Goal: Task Accomplishment & Management: Manage account settings

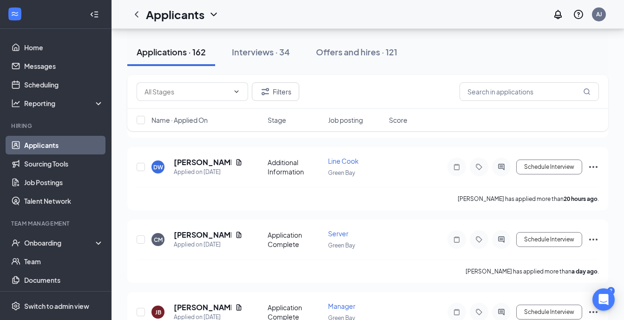
scroll to position [605, 0]
click at [90, 15] on icon "Collapse" at bounding box center [94, 14] width 9 height 9
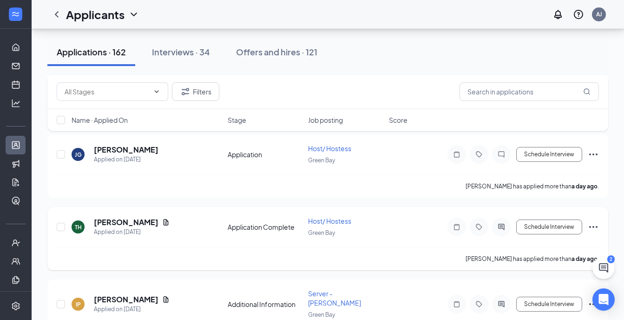
scroll to position [1133, 0]
click at [603, 263] on icon "ChatActive" at bounding box center [603, 267] width 9 height 9
click at [442, 308] on div "Chat 2" at bounding box center [439, 308] width 33 height 11
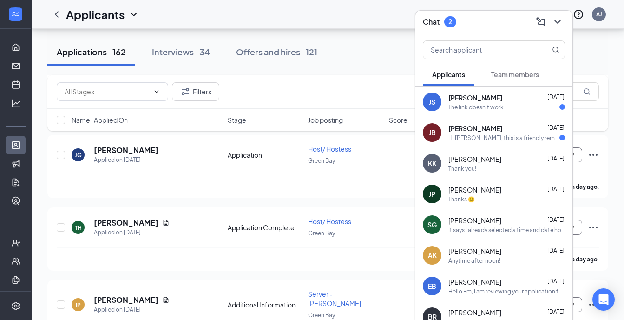
click at [515, 99] on div "[PERSON_NAME] [DATE]" at bounding box center [506, 97] width 117 height 9
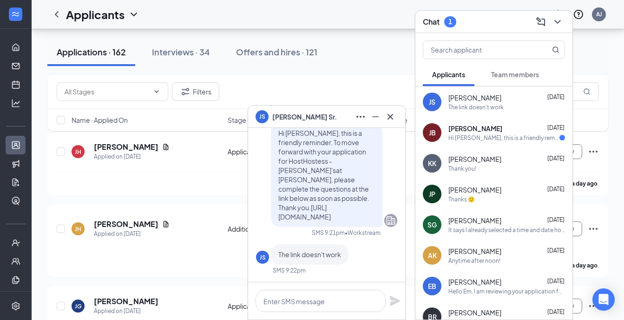
scroll to position [981, 0]
click at [391, 111] on icon "Cross" at bounding box center [390, 116] width 11 height 11
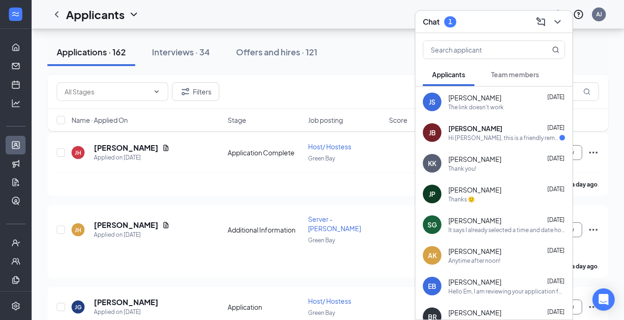
click at [472, 122] on div "[PERSON_NAME] [DATE] Hi [PERSON_NAME], this is a friendly reminder. To move for…" at bounding box center [493, 132] width 157 height 31
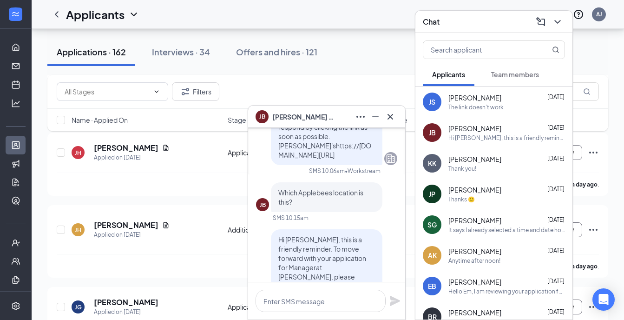
scroll to position [0, 0]
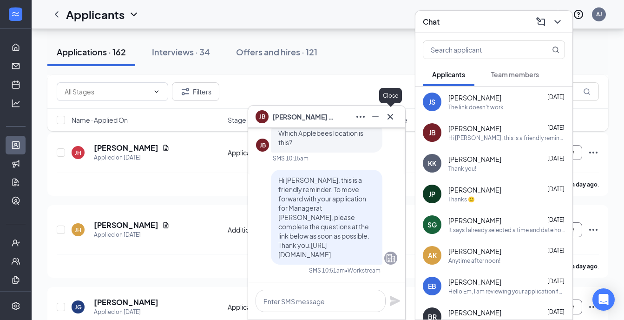
click at [394, 115] on icon "Cross" at bounding box center [390, 116] width 11 height 11
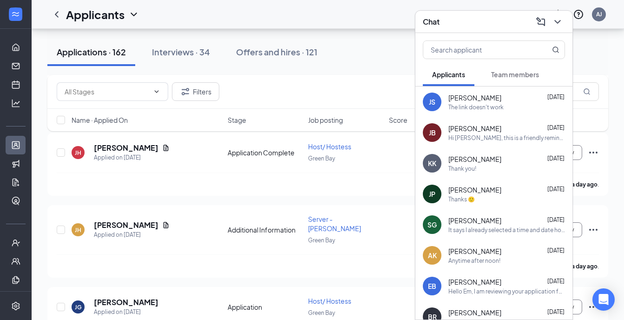
click at [562, 18] on icon "ChevronDown" at bounding box center [557, 21] width 11 height 11
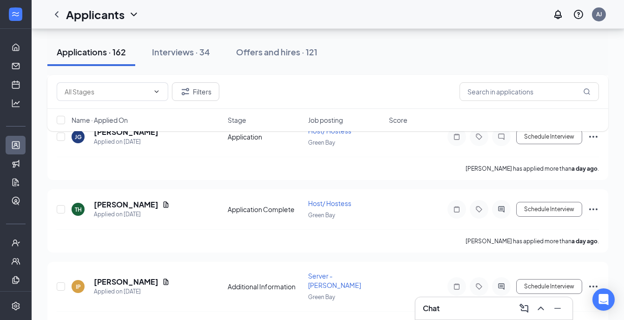
scroll to position [1151, 0]
click at [540, 90] on input "text" at bounding box center [529, 91] width 139 height 19
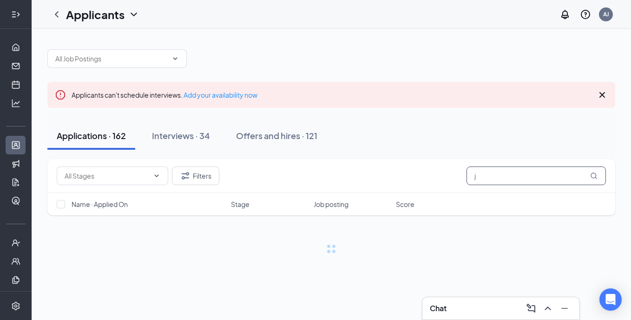
type input "j"
click at [11, 13] on icon "Expand" at bounding box center [15, 14] width 9 height 9
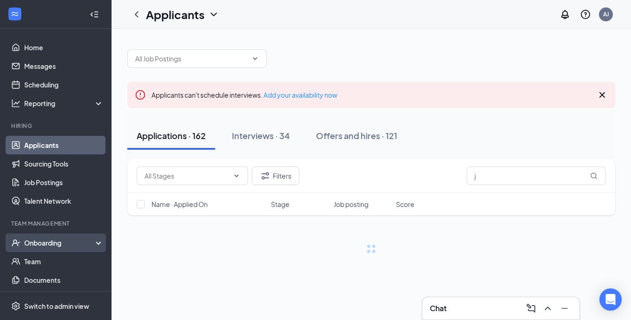
click at [50, 241] on div "Onboarding" at bounding box center [60, 242] width 72 height 9
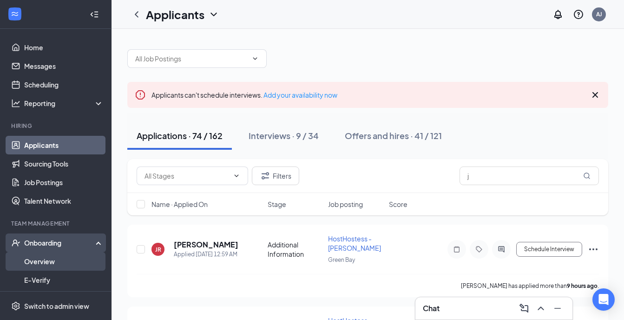
click at [64, 263] on link "Overview" at bounding box center [63, 261] width 79 height 19
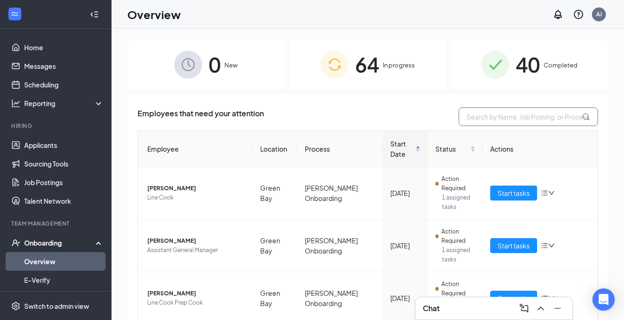
click at [497, 118] on input "text" at bounding box center [528, 116] width 139 height 19
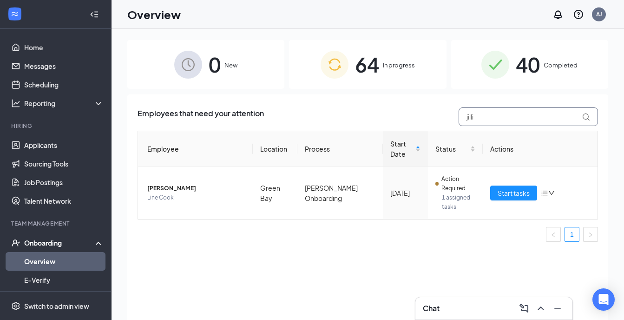
type input "jilli"
click at [514, 191] on span "Start tasks" at bounding box center [514, 193] width 32 height 10
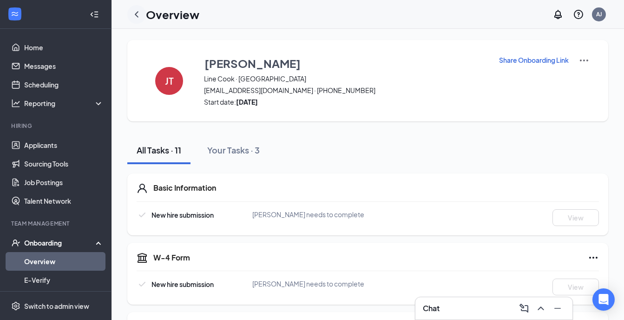
click at [137, 13] on icon "ChevronLeft" at bounding box center [137, 14] width 4 height 6
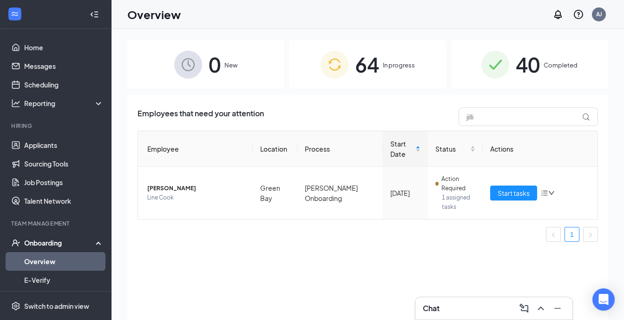
click at [442, 285] on div "Employees that need your attention jilli Employee Location Process Start Date S…" at bounding box center [367, 218] width 481 height 249
click at [514, 195] on span "Start tasks" at bounding box center [514, 193] width 32 height 10
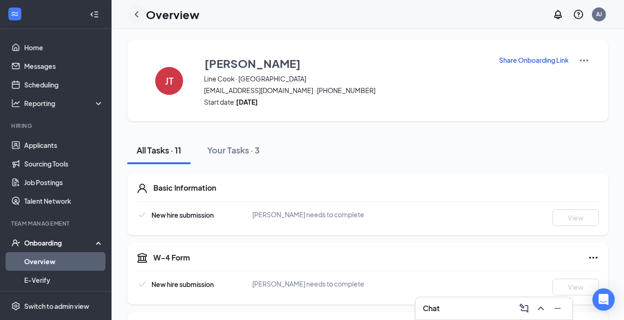
click at [135, 17] on icon "ChevronLeft" at bounding box center [136, 14] width 11 height 11
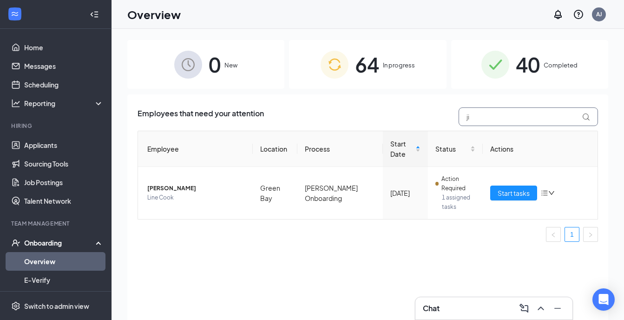
type input "j"
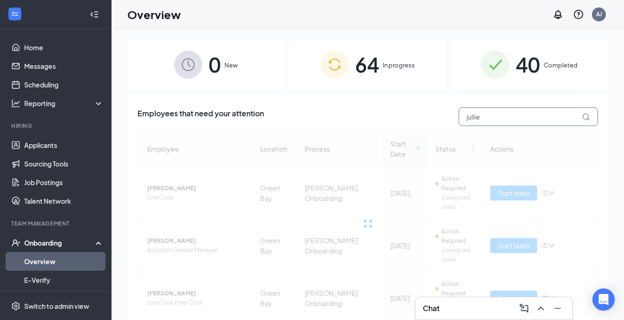
type input "jullie"
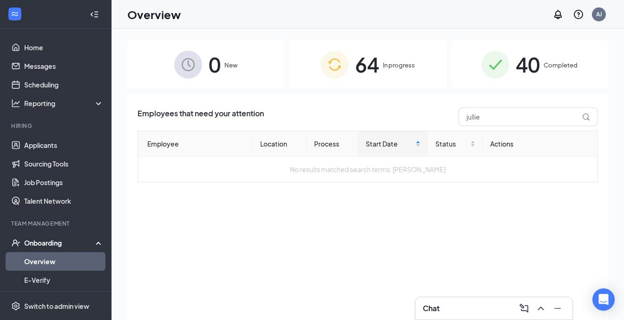
click at [412, 82] on div "64 In progress" at bounding box center [367, 64] width 157 height 49
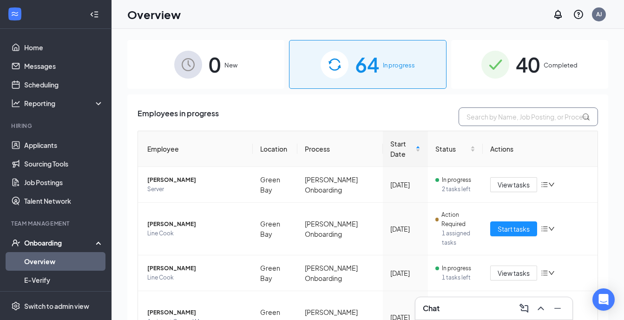
click at [508, 111] on input "text" at bounding box center [528, 116] width 139 height 19
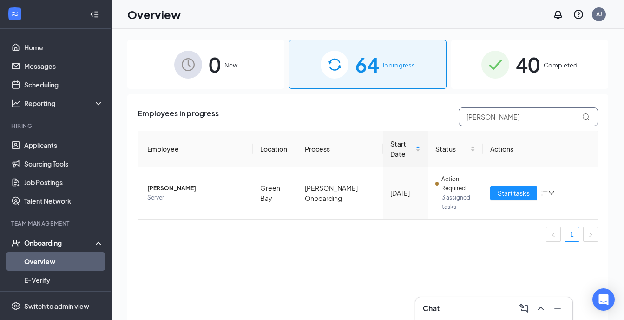
type input "[PERSON_NAME]"
click at [498, 195] on span "Start tasks" at bounding box center [514, 193] width 32 height 10
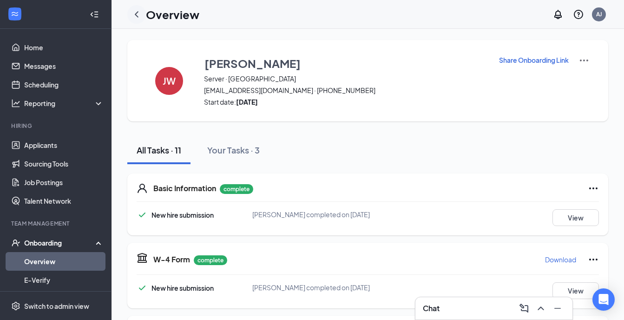
click at [132, 11] on icon "ChevronLeft" at bounding box center [136, 14] width 11 height 11
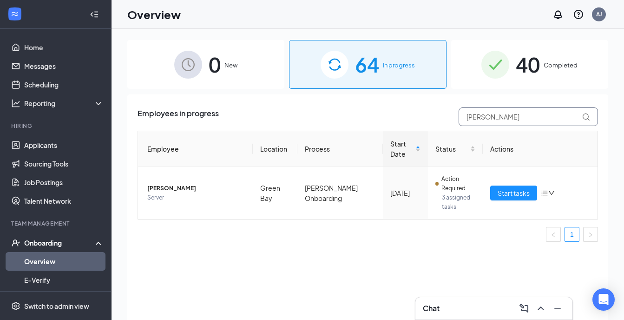
drag, startPoint x: 492, startPoint y: 121, endPoint x: 438, endPoint y: 116, distance: 53.7
click at [438, 116] on div "Employees in progress [PERSON_NAME]" at bounding box center [368, 116] width 461 height 19
type input "[PERSON_NAME]"
click at [517, 192] on span "Start tasks" at bounding box center [514, 193] width 32 height 10
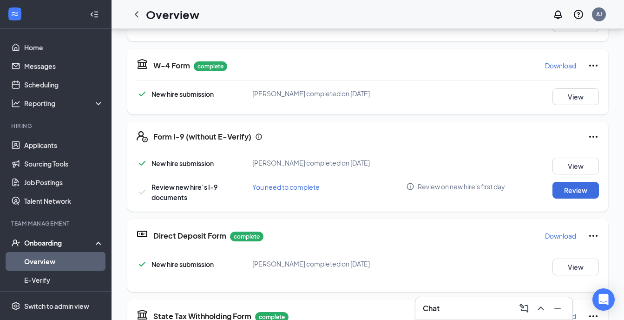
scroll to position [127, 0]
click at [553, 166] on button "View" at bounding box center [576, 165] width 46 height 17
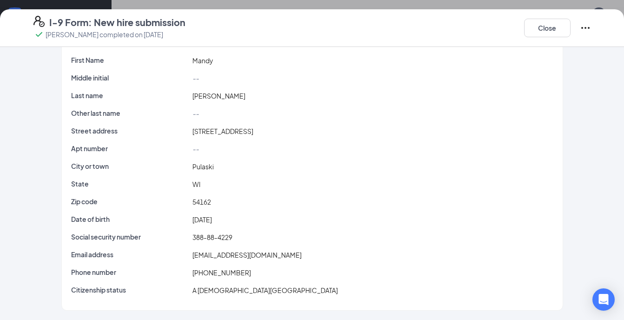
scroll to position [99, 0]
click at [561, 26] on button "Close" at bounding box center [547, 28] width 46 height 19
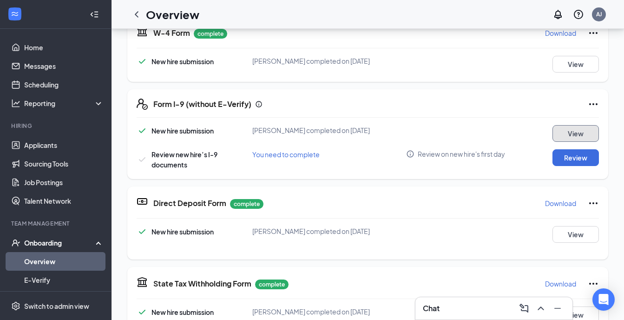
scroll to position [0, 0]
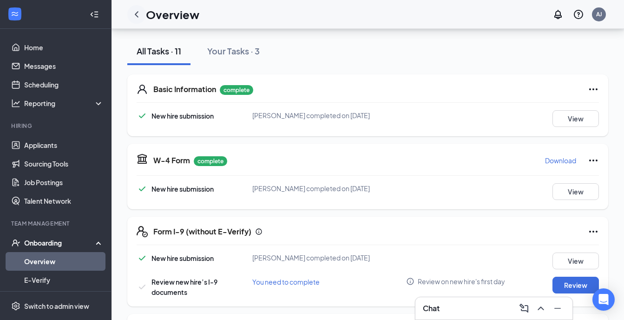
click at [138, 18] on icon "ChevronLeft" at bounding box center [136, 14] width 11 height 11
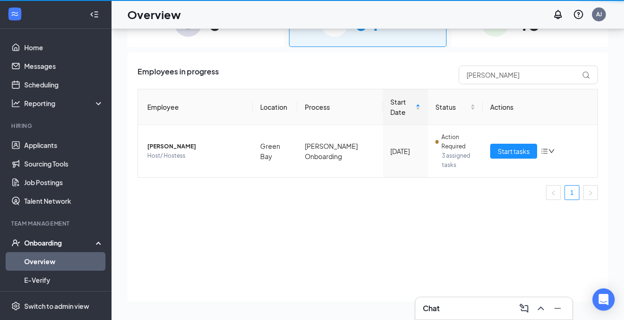
scroll to position [42, 0]
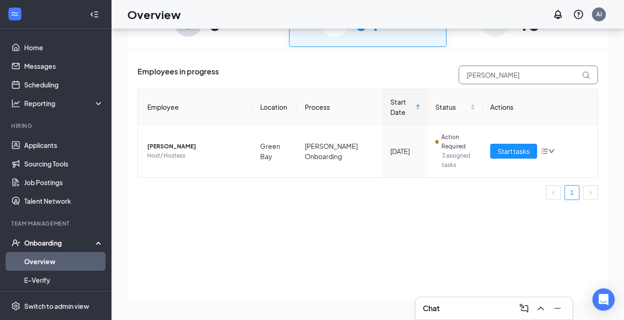
drag, startPoint x: 500, startPoint y: 82, endPoint x: 444, endPoint y: 81, distance: 56.2
click at [444, 81] on div "Employees in progress mandy" at bounding box center [368, 75] width 461 height 19
type input "bronte"
click at [511, 149] on span "Start tasks" at bounding box center [514, 151] width 32 height 10
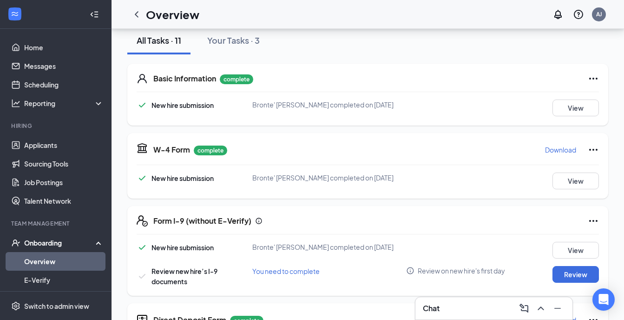
scroll to position [98, 0]
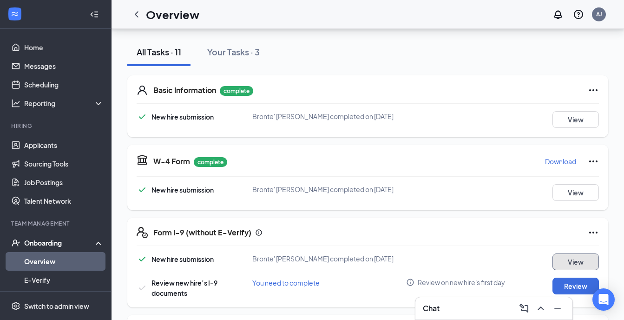
click at [570, 260] on button "View" at bounding box center [576, 261] width 46 height 17
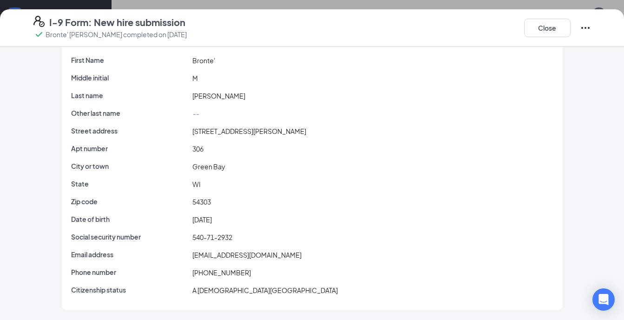
scroll to position [445, 0]
click at [564, 32] on button "Close" at bounding box center [547, 28] width 46 height 19
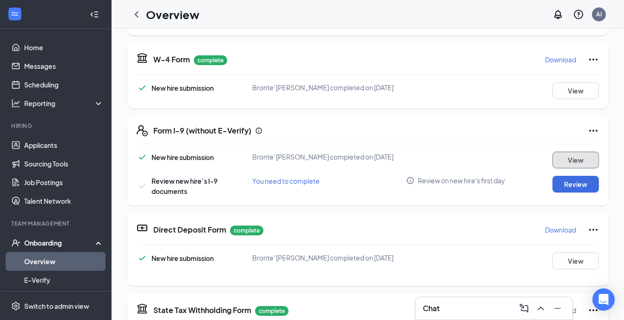
scroll to position [0, 0]
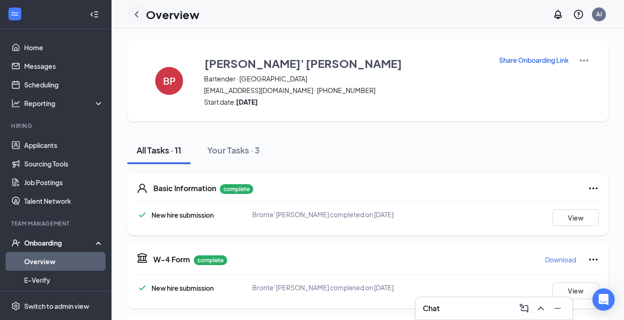
click at [139, 12] on icon "ChevronLeft" at bounding box center [136, 14] width 11 height 11
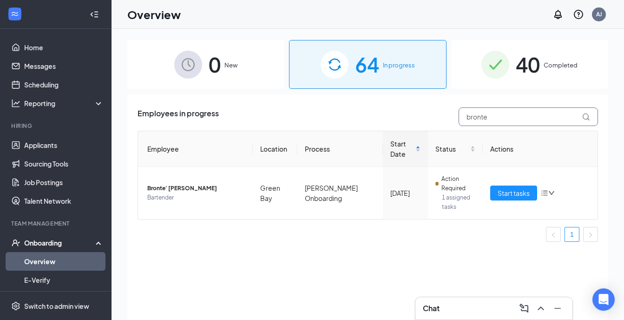
drag, startPoint x: 526, startPoint y: 118, endPoint x: 417, endPoint y: 111, distance: 109.4
click at [417, 111] on div "Employees in progress bronte" at bounding box center [368, 116] width 461 height 19
type input "[PERSON_NAME]"
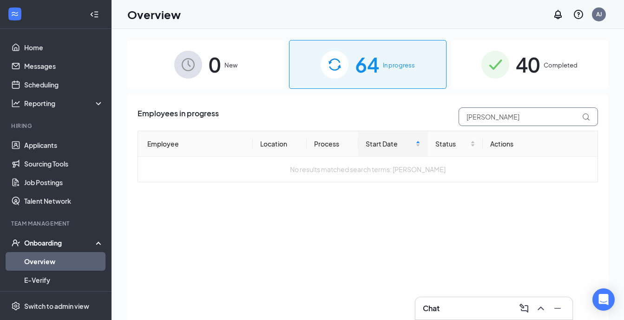
drag, startPoint x: 502, startPoint y: 118, endPoint x: 408, endPoint y: 97, distance: 97.2
click at [408, 97] on div "Employees in progress [PERSON_NAME] Location Process Start Date Status Actions …" at bounding box center [367, 218] width 481 height 249
click at [390, 218] on div "Employees in progress [PERSON_NAME] Location Process Start Date Status Actions …" at bounding box center [367, 218] width 481 height 249
click at [206, 84] on div "0 New" at bounding box center [205, 64] width 157 height 49
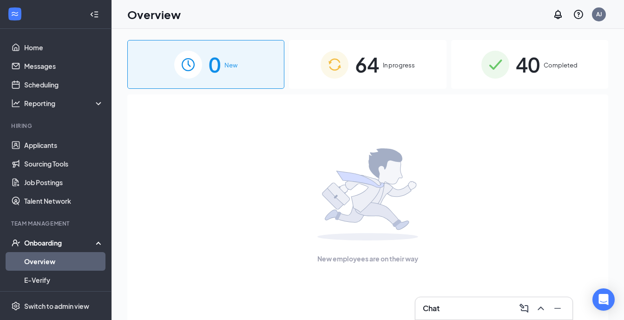
click at [322, 72] on img at bounding box center [335, 65] width 28 height 28
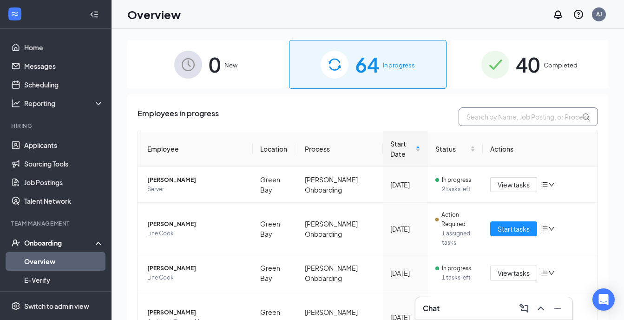
click at [527, 115] on input "text" at bounding box center [528, 116] width 139 height 19
click at [58, 148] on link "Applicants" at bounding box center [63, 145] width 79 height 19
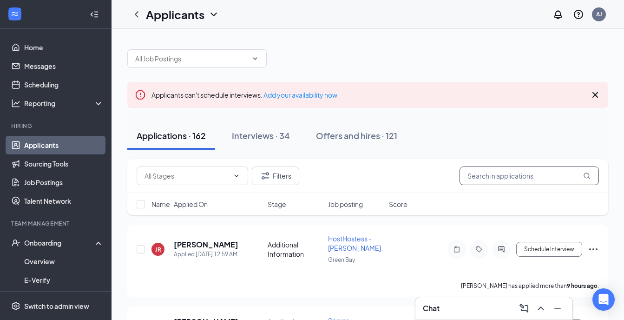
click at [521, 176] on input "text" at bounding box center [529, 175] width 139 height 19
type input "[PERSON_NAME]"
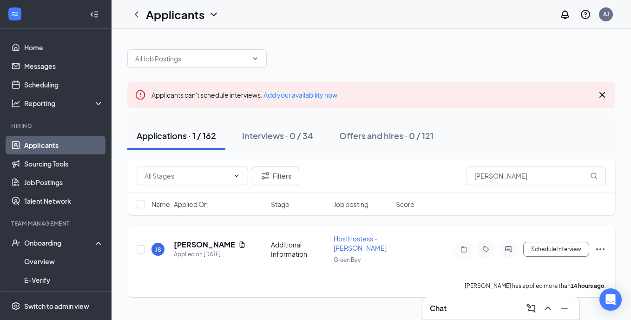
click at [599, 247] on icon "Ellipses" at bounding box center [600, 249] width 11 height 11
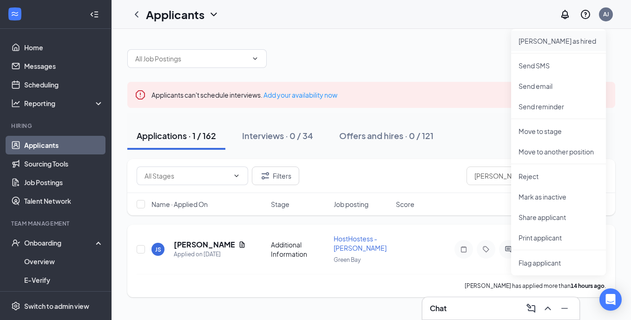
click at [563, 43] on p "[PERSON_NAME] as hired" at bounding box center [559, 40] width 80 height 9
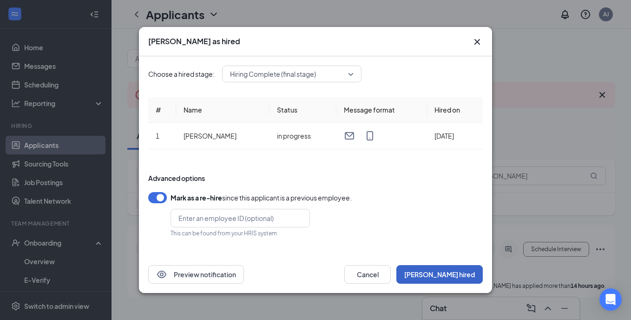
click at [474, 271] on button "[PERSON_NAME] hired" at bounding box center [439, 274] width 86 height 19
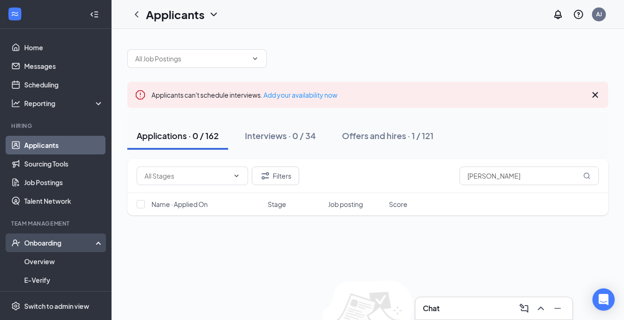
click at [49, 241] on div "Onboarding" at bounding box center [60, 242] width 72 height 9
click at [47, 245] on div "Onboarding" at bounding box center [60, 242] width 72 height 9
click at [49, 257] on link "Overview" at bounding box center [63, 261] width 79 height 19
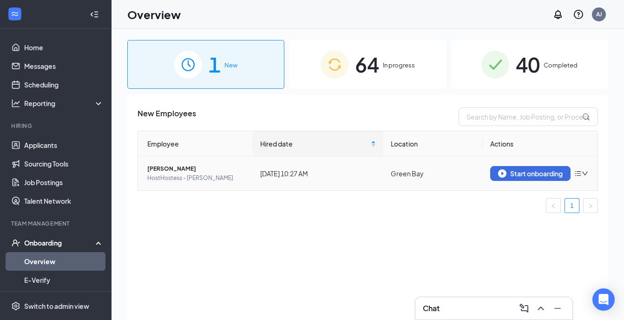
click at [578, 176] on icon "bars" at bounding box center [577, 173] width 7 height 7
click at [460, 164] on td "Green Bay" at bounding box center [432, 173] width 99 height 33
click at [509, 177] on div "Start onboarding" at bounding box center [530, 173] width 65 height 8
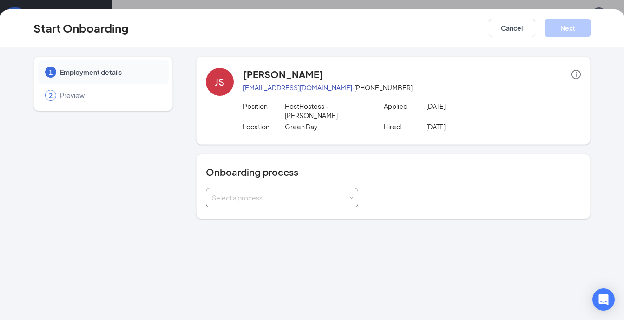
click at [287, 193] on div "Select a process" at bounding box center [280, 197] width 136 height 9
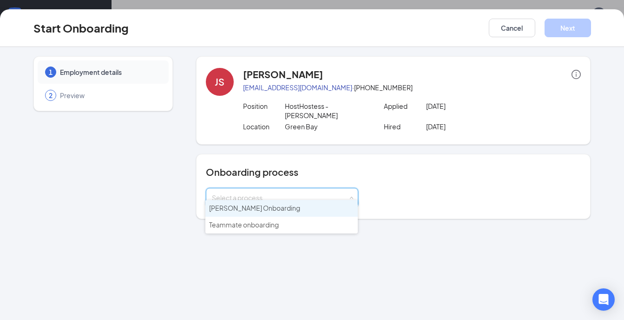
click at [246, 201] on li "[PERSON_NAME] Onboarding" at bounding box center [281, 208] width 152 height 17
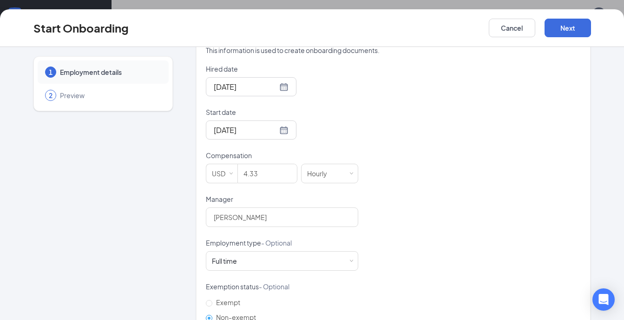
scroll to position [213, 0]
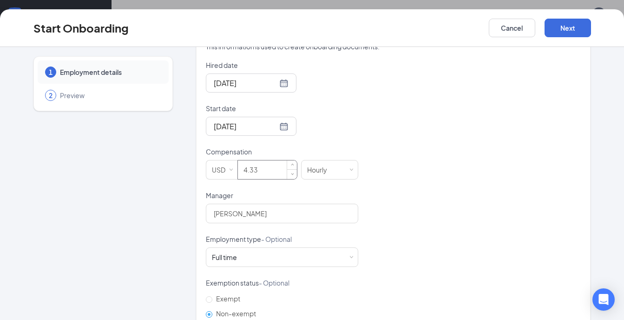
click at [270, 162] on input "4.33" at bounding box center [267, 169] width 59 height 19
type input "4"
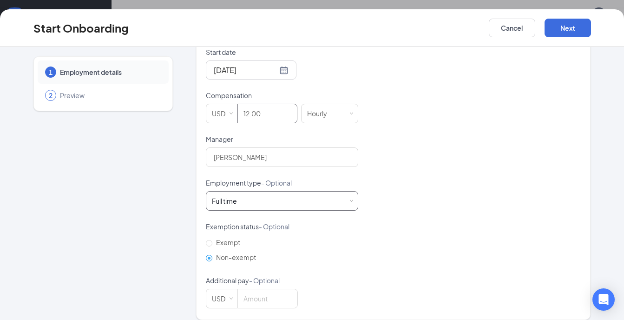
type input "12"
click at [212, 196] on div "Full time" at bounding box center [224, 200] width 25 height 9
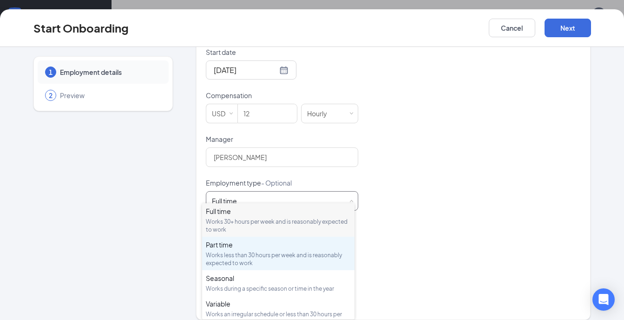
click at [240, 256] on div "Works less than 30 hours per week and is reasonably expected to work" at bounding box center [278, 259] width 145 height 16
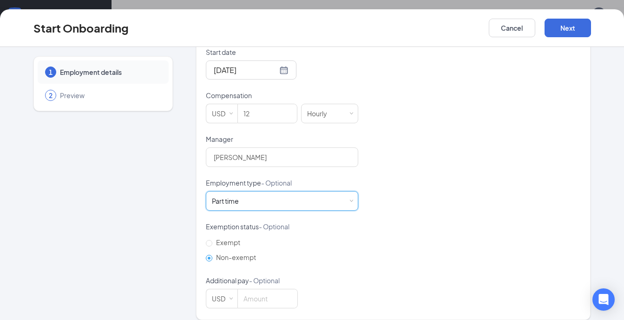
click at [449, 214] on div "Hired date [DATE] Start date [DATE] Compensation USD 12 Hourly Manager [PERSON_…" at bounding box center [393, 156] width 375 height 304
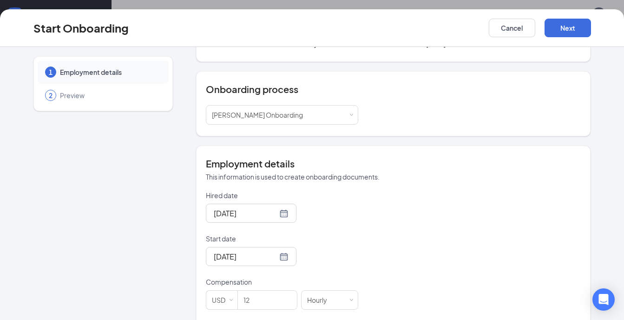
scroll to position [70, 0]
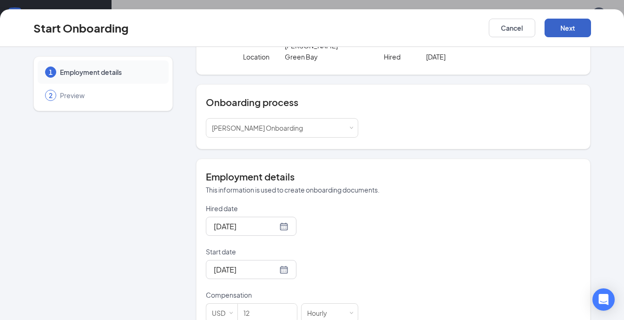
click at [559, 26] on button "Next" at bounding box center [568, 28] width 46 height 19
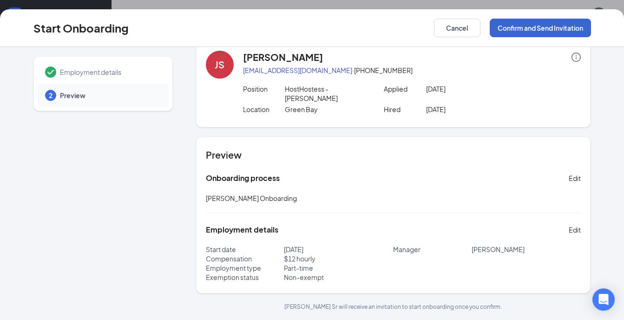
scroll to position [8, 0]
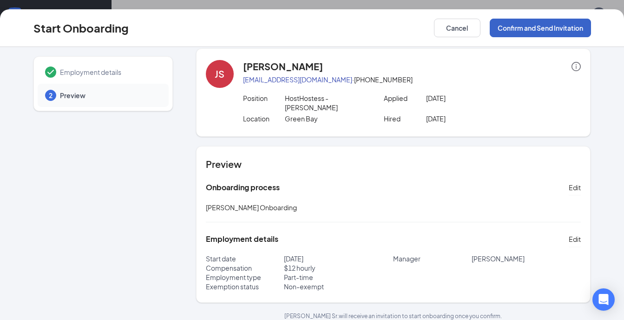
click at [545, 22] on button "Confirm and Send Invitation" at bounding box center [540, 28] width 101 height 19
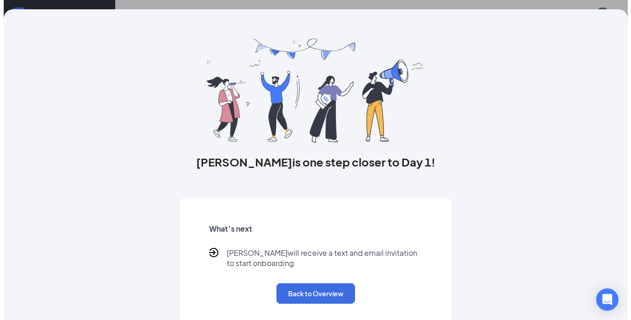
scroll to position [0, 0]
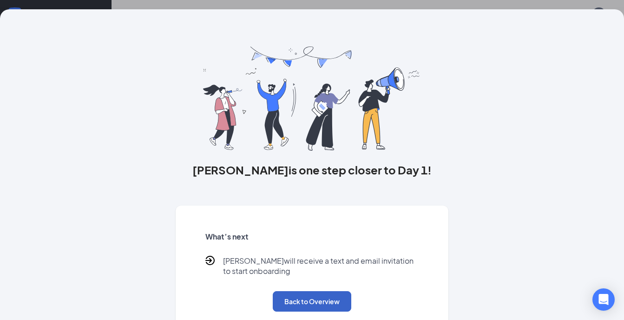
click at [311, 303] on button "Back to Overview" at bounding box center [312, 301] width 79 height 20
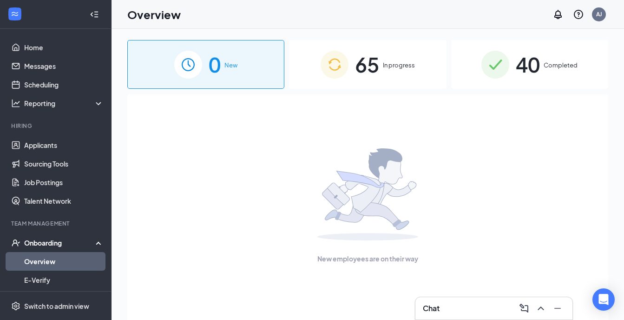
click at [408, 53] on div "65 In progress" at bounding box center [367, 64] width 157 height 49
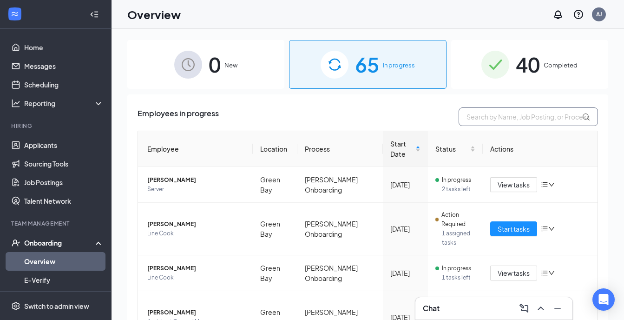
click at [508, 121] on input "text" at bounding box center [528, 116] width 139 height 19
type input "j"
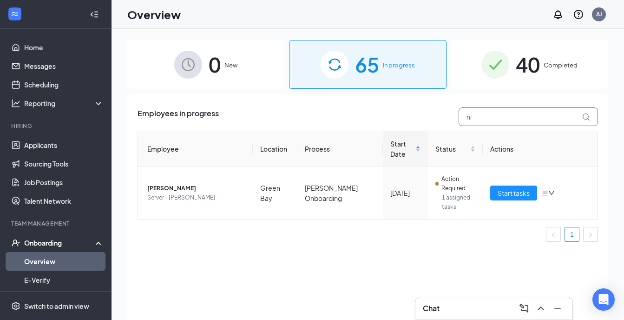
type input "n"
type input "bronte"
click at [529, 192] on span "Start tasks" at bounding box center [514, 193] width 32 height 10
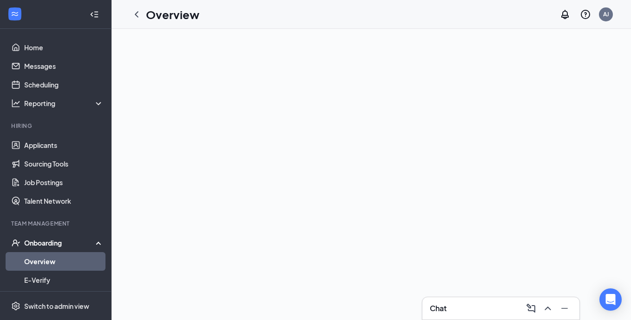
click at [37, 261] on link "Overview" at bounding box center [63, 261] width 79 height 19
click at [39, 261] on link "Overview" at bounding box center [63, 261] width 79 height 19
